Goal: Information Seeking & Learning: Learn about a topic

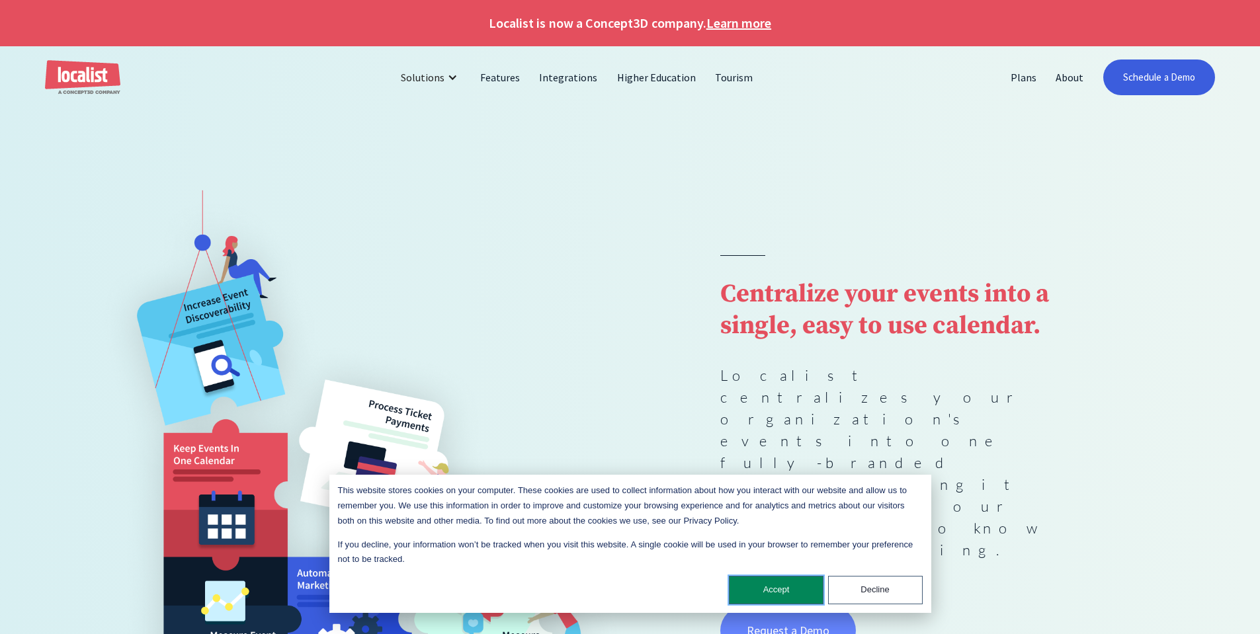
click at [762, 591] on button "Accept" at bounding box center [776, 590] width 95 height 28
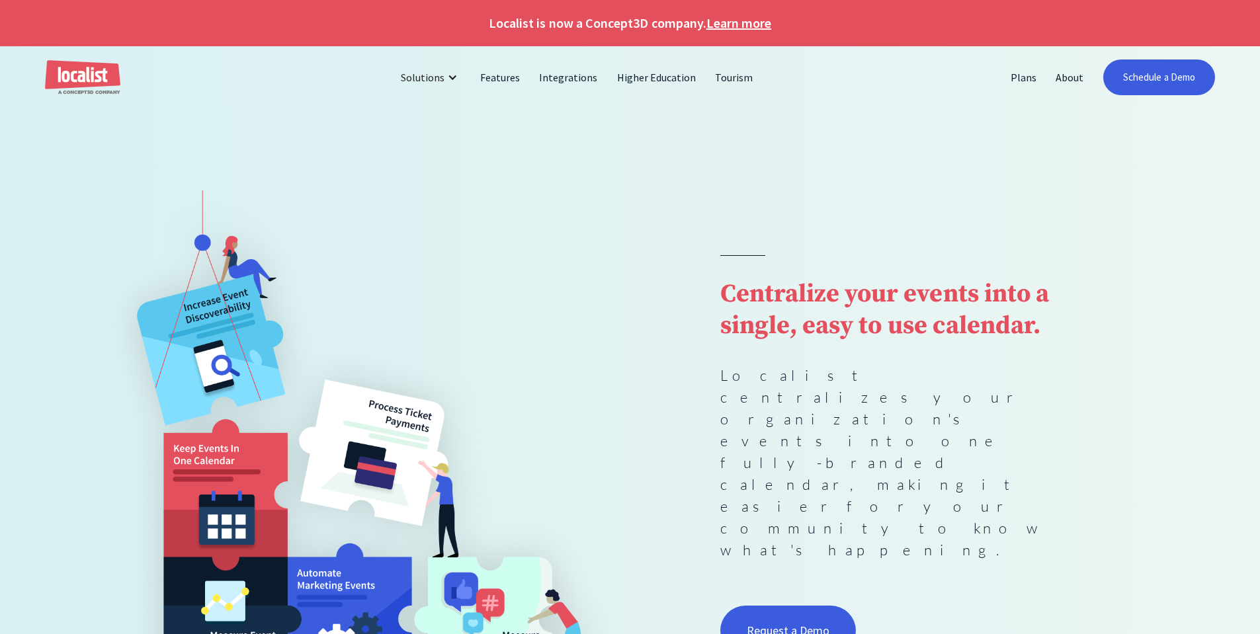
scroll to position [66, 0]
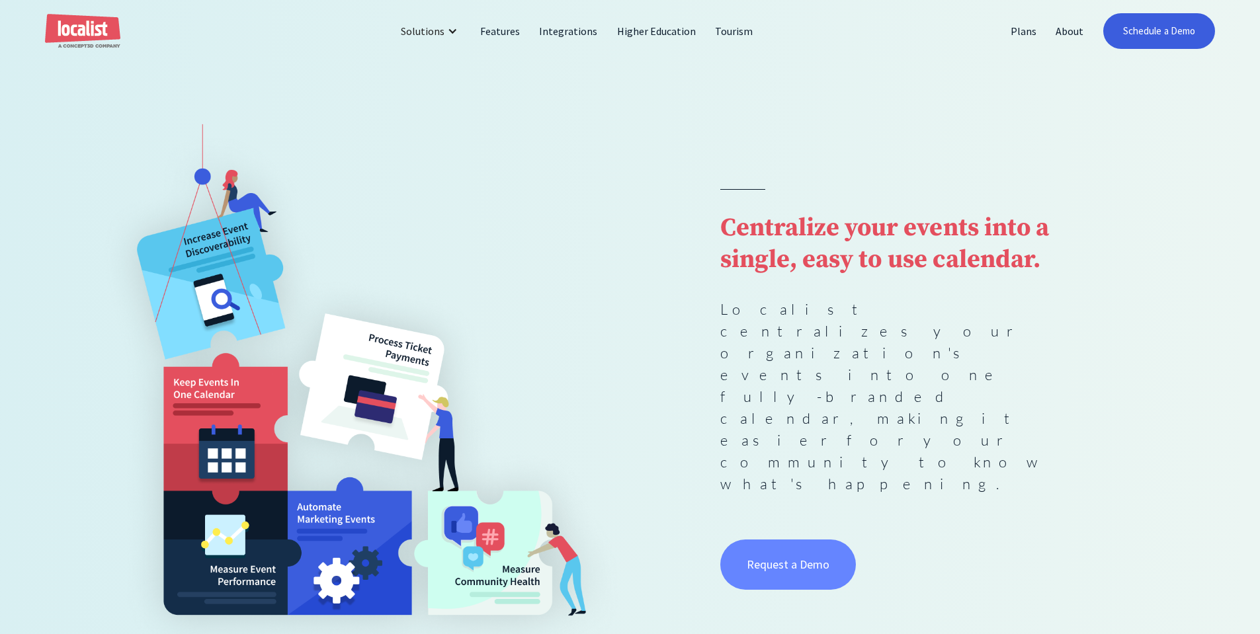
click at [759, 540] on link "Request a Demo" at bounding box center [788, 565] width 136 height 50
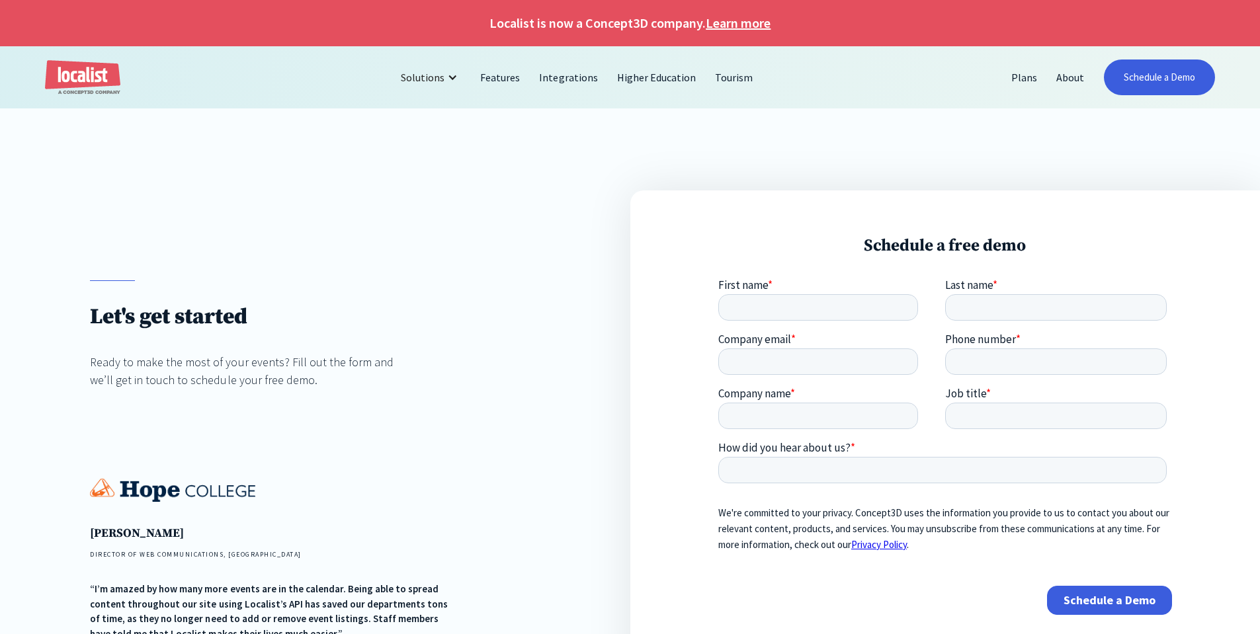
scroll to position [132, 0]
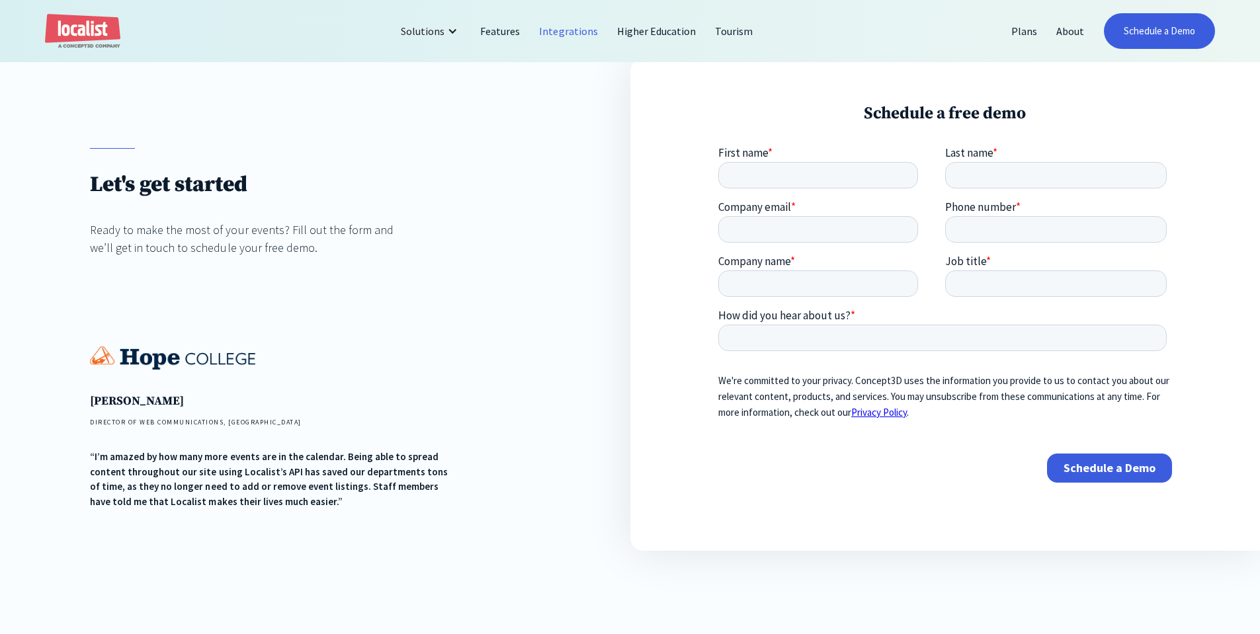
click at [556, 26] on link "Integrations" at bounding box center [568, 31] width 77 height 32
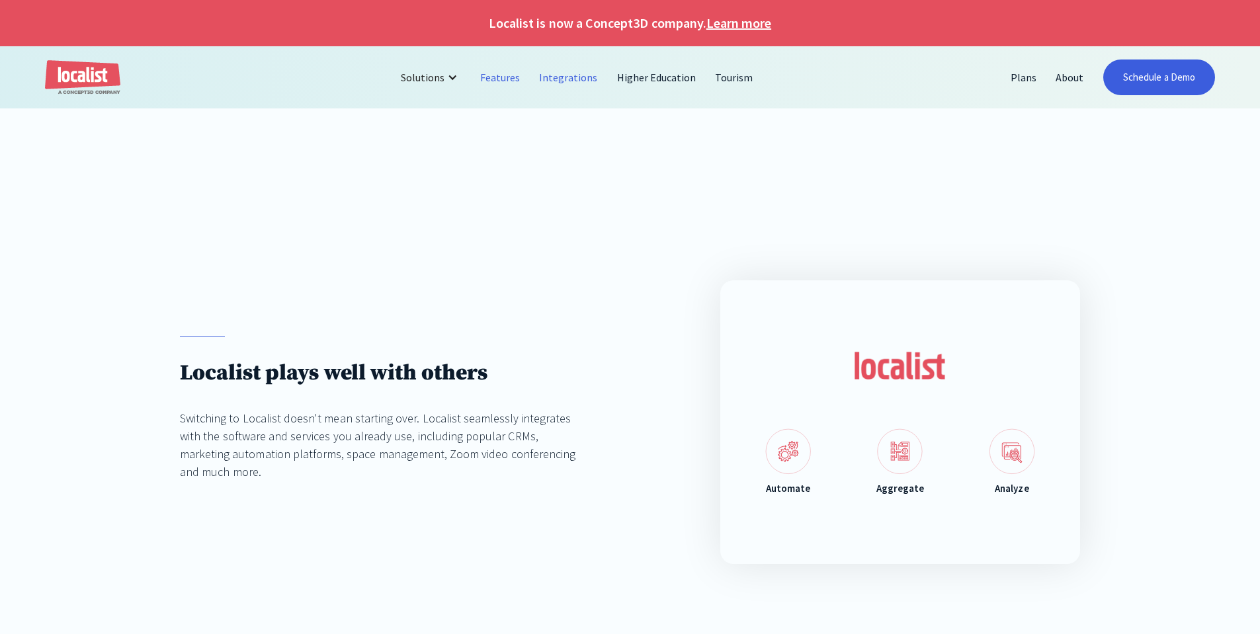
click at [501, 79] on link "Features" at bounding box center [500, 78] width 59 height 32
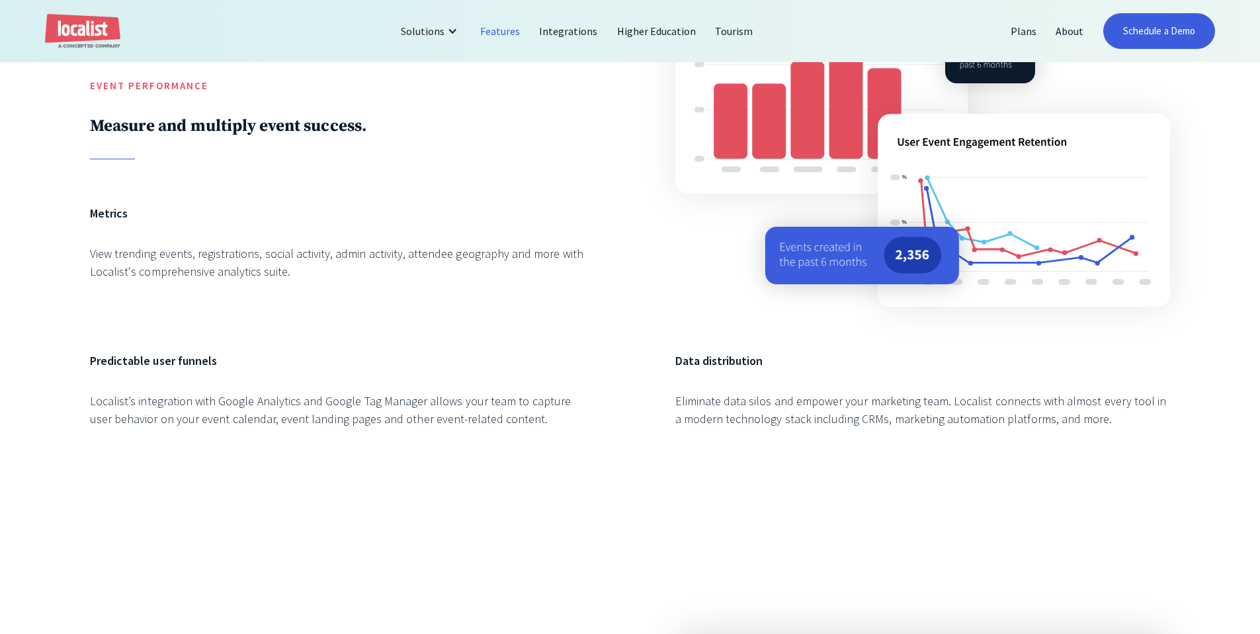
scroll to position [2621, 0]
